Goal: Task Accomplishment & Management: Use online tool/utility

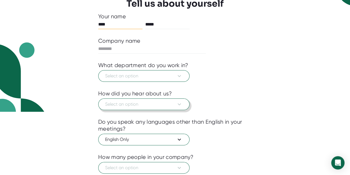
scroll to position [99, 0]
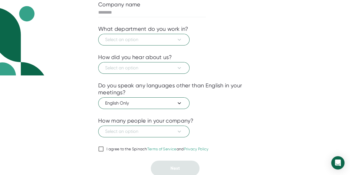
click at [129, 147] on div "I agree to the Spinach Terms of Service and Privacy Policy" at bounding box center [158, 148] width 102 height 5
click at [104, 147] on input "I agree to the Spinach Terms of Service and Privacy Policy" at bounding box center [101, 148] width 6 height 7
checkbox input "true"
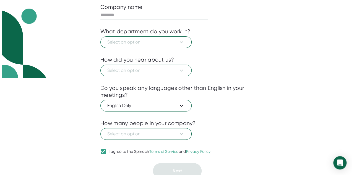
scroll to position [96, 0]
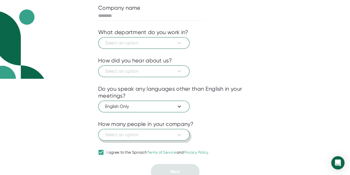
click at [165, 131] on span "Select an option" at bounding box center [144, 134] width 78 height 7
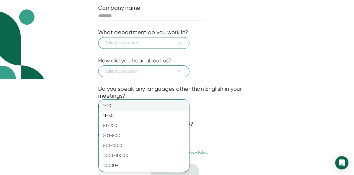
click at [166, 107] on div "1-10" at bounding box center [144, 105] width 91 height 10
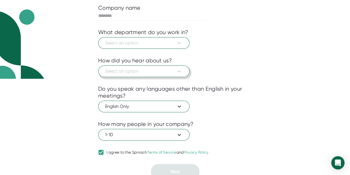
click at [174, 73] on span "Select an option" at bounding box center [144, 71] width 78 height 7
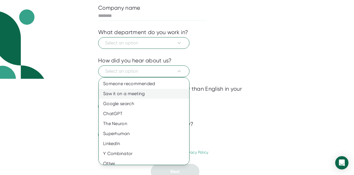
click at [171, 94] on div "Saw it on a meeting" at bounding box center [146, 94] width 95 height 10
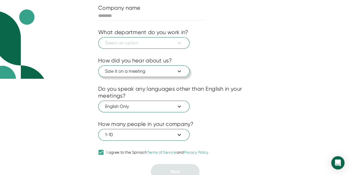
click at [171, 74] on button "Saw it on a meeting" at bounding box center [143, 71] width 91 height 12
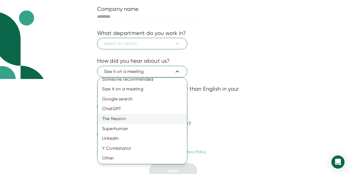
scroll to position [0, 0]
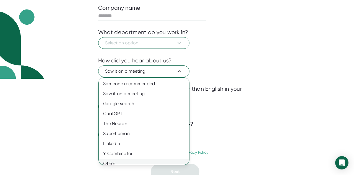
click at [162, 160] on div "Other" at bounding box center [146, 163] width 95 height 10
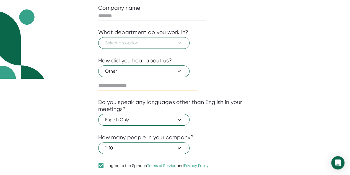
click at [162, 88] on input "text" at bounding box center [147, 85] width 99 height 9
click at [161, 72] on span "Other" at bounding box center [144, 71] width 78 height 7
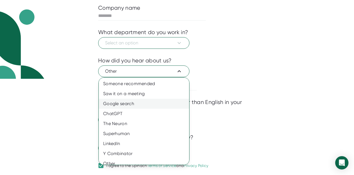
click at [164, 99] on div "Google search" at bounding box center [146, 104] width 95 height 10
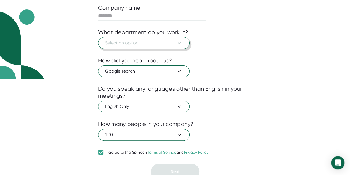
click at [166, 47] on button "Select an option" at bounding box center [143, 43] width 91 height 12
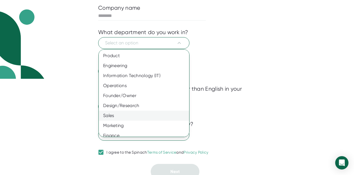
click at [164, 116] on div "Sales" at bounding box center [146, 115] width 95 height 10
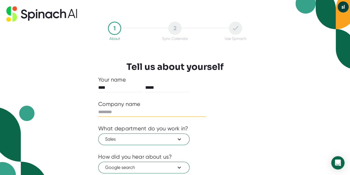
click at [135, 110] on input "text" at bounding box center [152, 111] width 108 height 9
click at [135, 114] on input "text" at bounding box center [152, 111] width 108 height 9
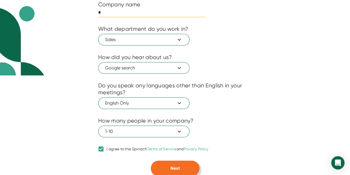
type input "*"
click at [172, 165] on span "Next" at bounding box center [175, 167] width 9 height 5
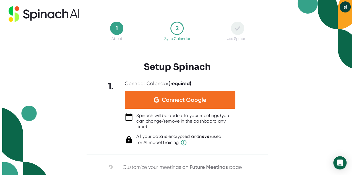
scroll to position [0, 0]
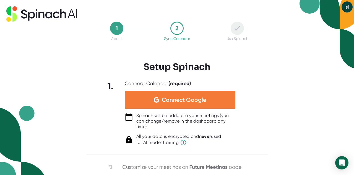
click at [175, 104] on div "Connect Google" at bounding box center [180, 100] width 111 height 18
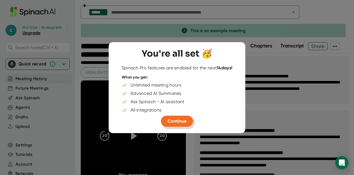
click at [174, 124] on button "Continue" at bounding box center [177, 120] width 32 height 11
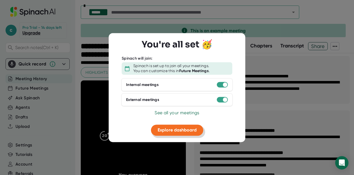
click at [184, 133] on button "Explore dashboard" at bounding box center [177, 130] width 52 height 11
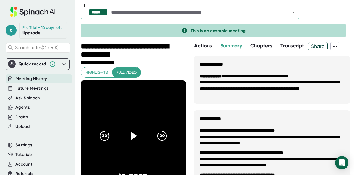
click at [303, 45] on span "Transcript" at bounding box center [293, 46] width 24 height 6
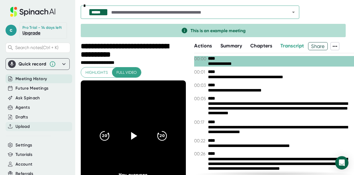
click at [38, 131] on div "Upload" at bounding box center [39, 126] width 67 height 9
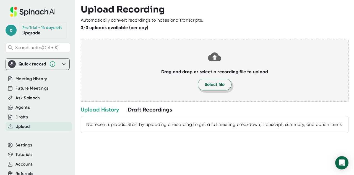
click at [218, 89] on button "Select file" at bounding box center [215, 85] width 34 height 12
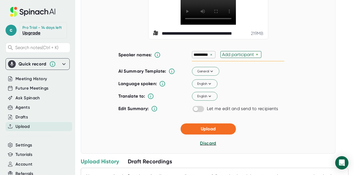
scroll to position [50, 0]
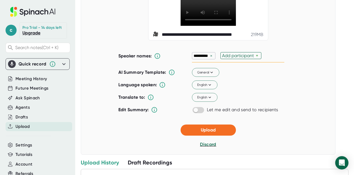
click at [209, 58] on div "×" at bounding box center [211, 55] width 5 height 5
click at [208, 58] on div "Add participant" at bounding box center [211, 55] width 34 height 5
type input "prof"
click at [209, 75] on icon at bounding box center [211, 72] width 5 height 5
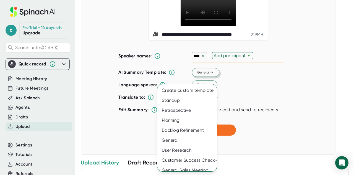
click at [226, 89] on div at bounding box center [177, 87] width 354 height 175
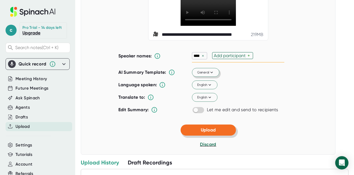
click at [202, 135] on button "Upload" at bounding box center [208, 129] width 55 height 11
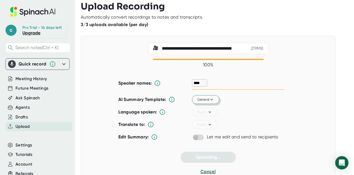
scroll to position [0, 0]
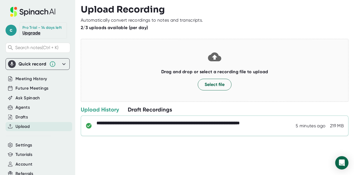
click at [214, 121] on div "**********" at bounding box center [195, 125] width 197 height 11
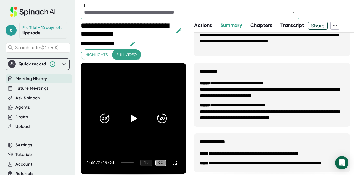
scroll to position [279, 0]
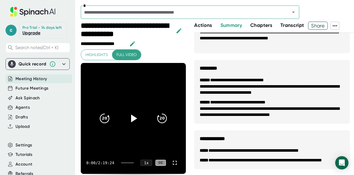
click at [295, 26] on span "Transcript" at bounding box center [293, 25] width 24 height 6
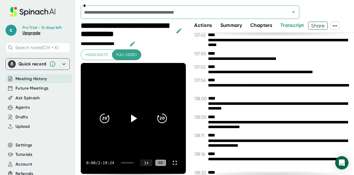
scroll to position [20250, 0]
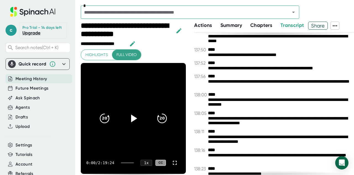
click at [266, 44] on div "**********" at bounding box center [279, 39] width 142 height 10
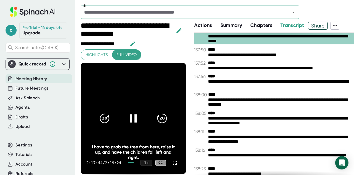
click at [130, 118] on icon at bounding box center [133, 118] width 7 height 8
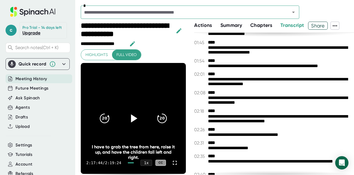
scroll to position [406, 0]
